Goal: Browse casually: Explore the website without a specific task or goal

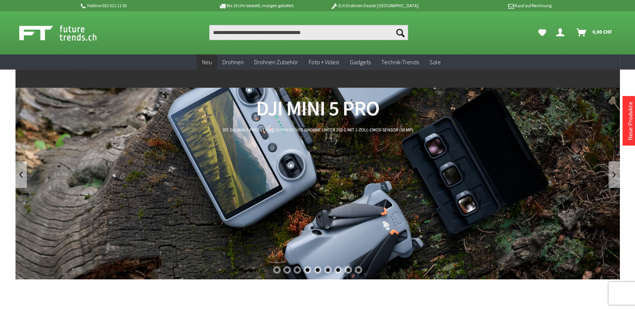
click at [211, 60] on span "Neu" at bounding box center [207, 62] width 10 height 8
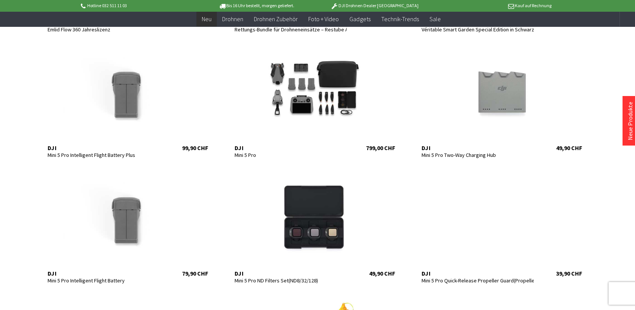
scroll to position [251, 0]
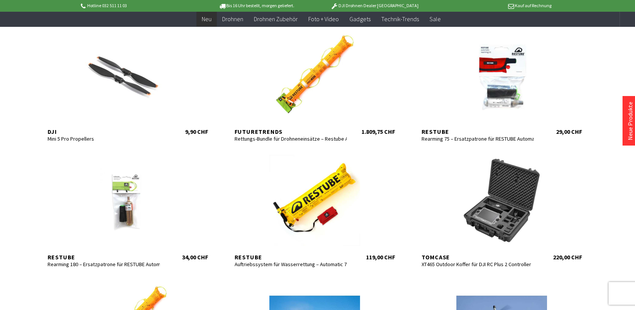
scroll to position [503, 0]
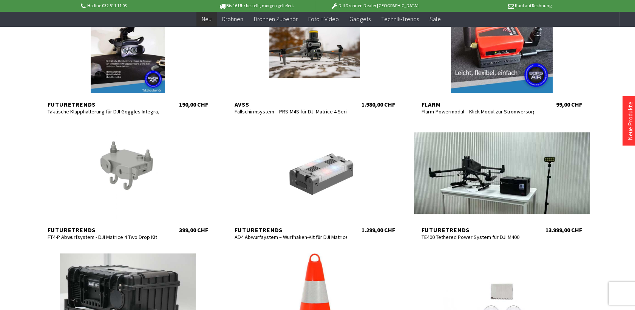
scroll to position [923, 0]
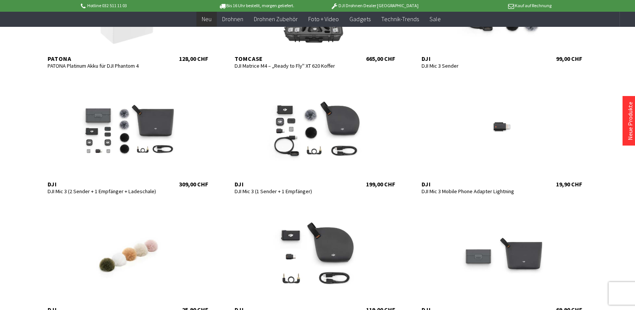
scroll to position [1636, 0]
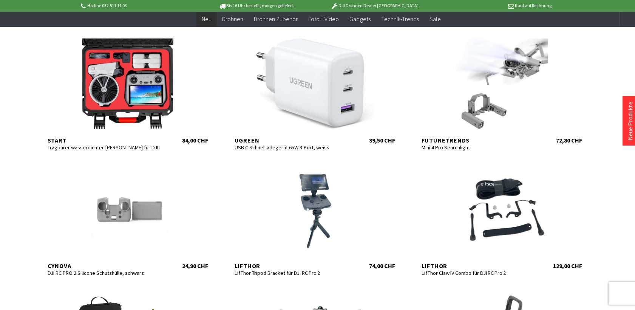
scroll to position [2265, 0]
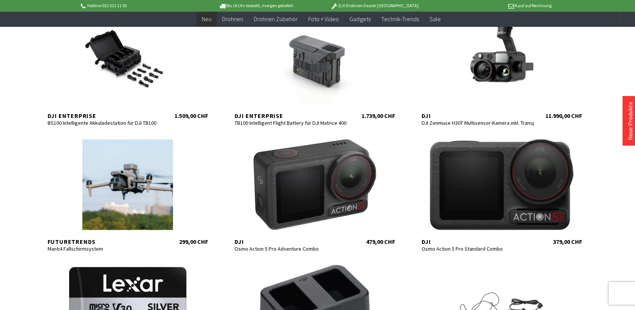
scroll to position [2600, 0]
